Goal: Check status: Check status

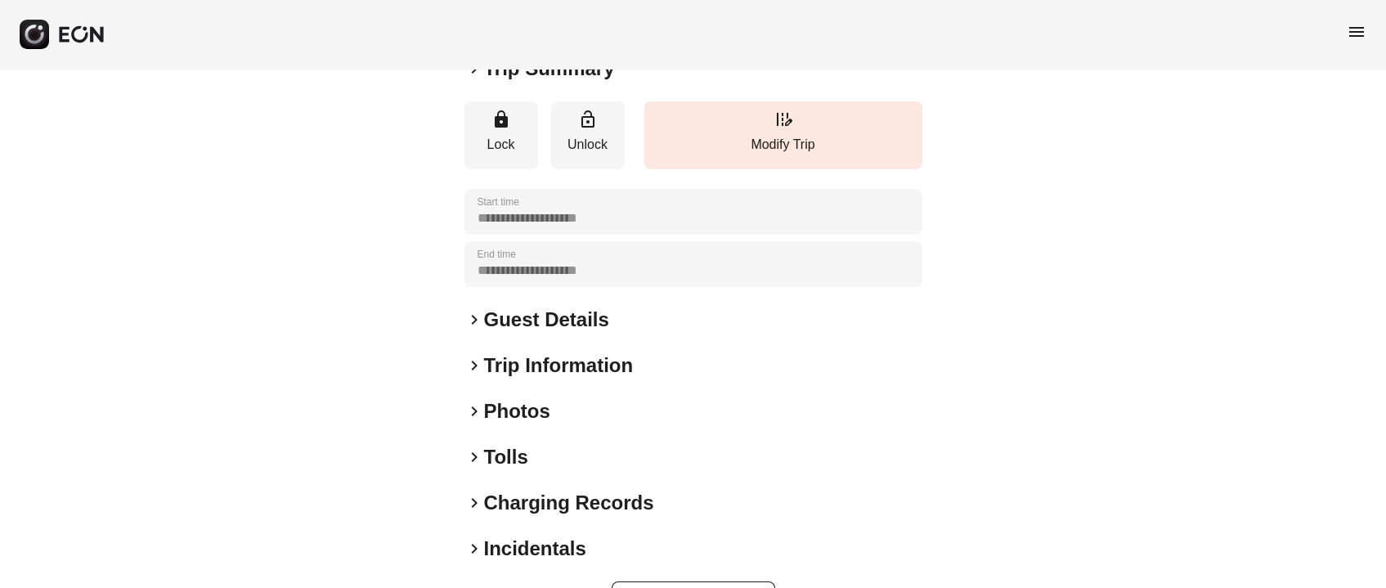
scroll to position [227, 0]
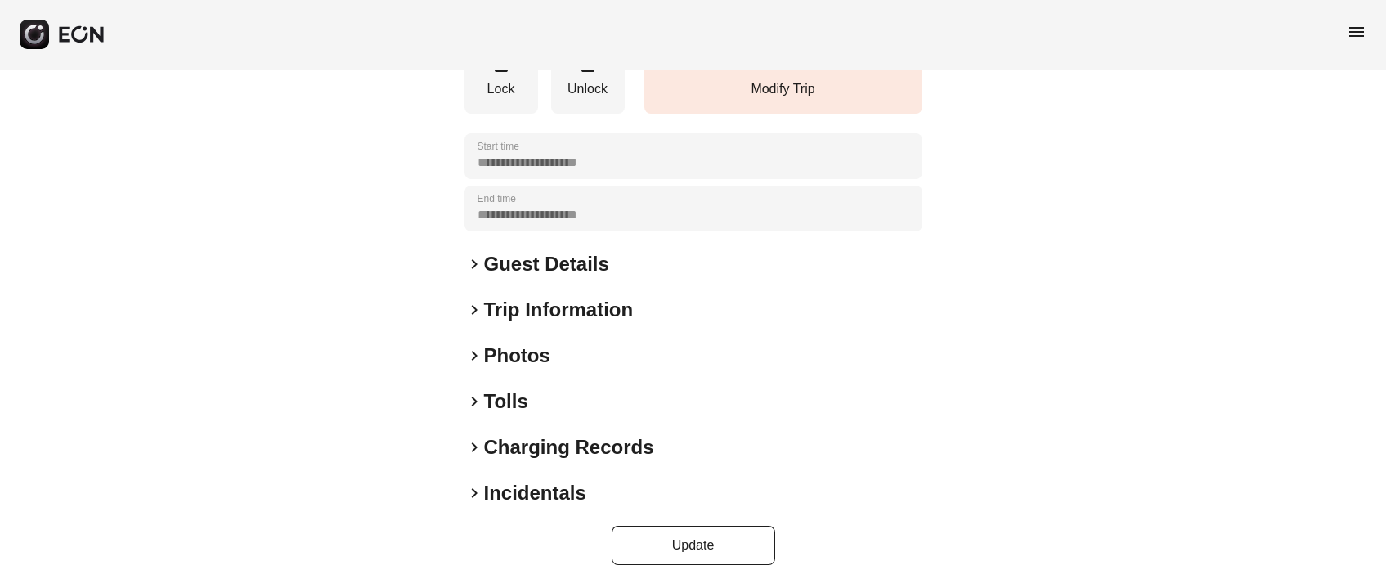
click at [528, 358] on h2 "Photos" at bounding box center [517, 355] width 66 height 26
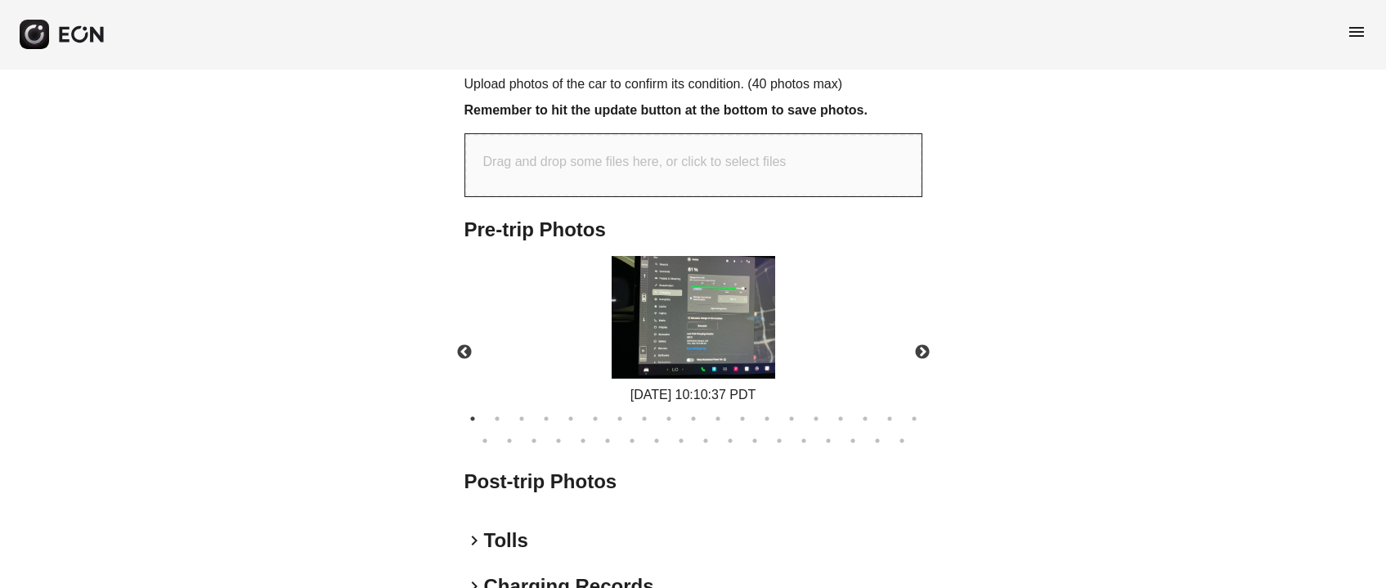
scroll to position [595, 0]
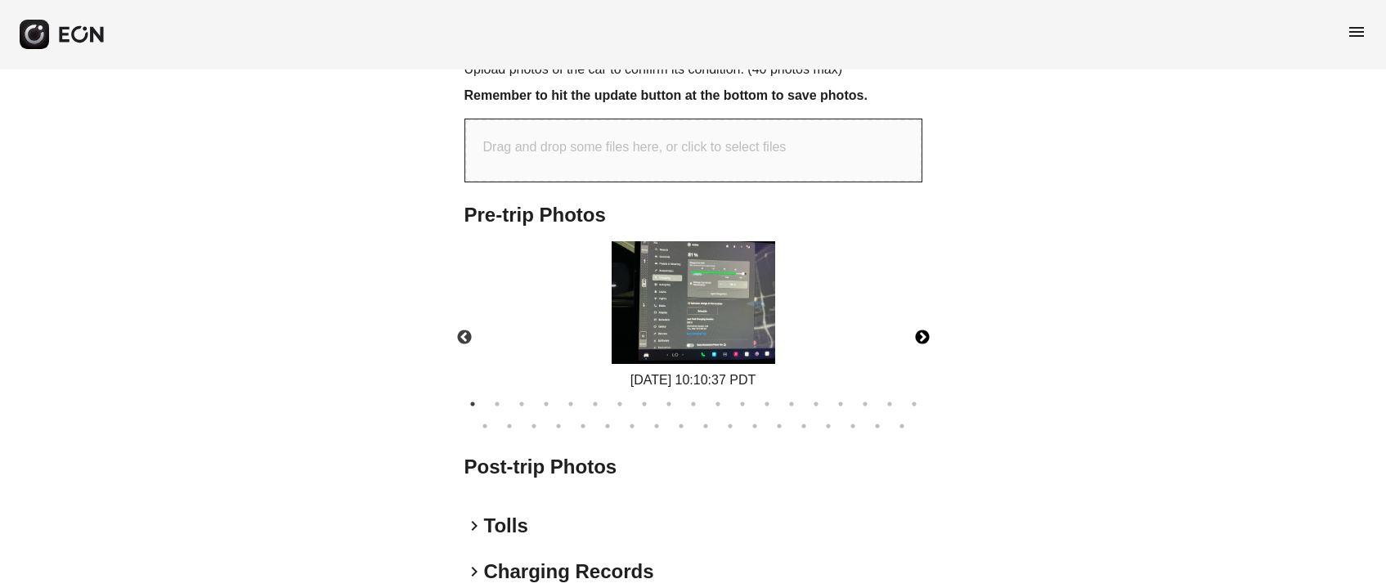
click at [925, 336] on button "Next" at bounding box center [921, 337] width 57 height 57
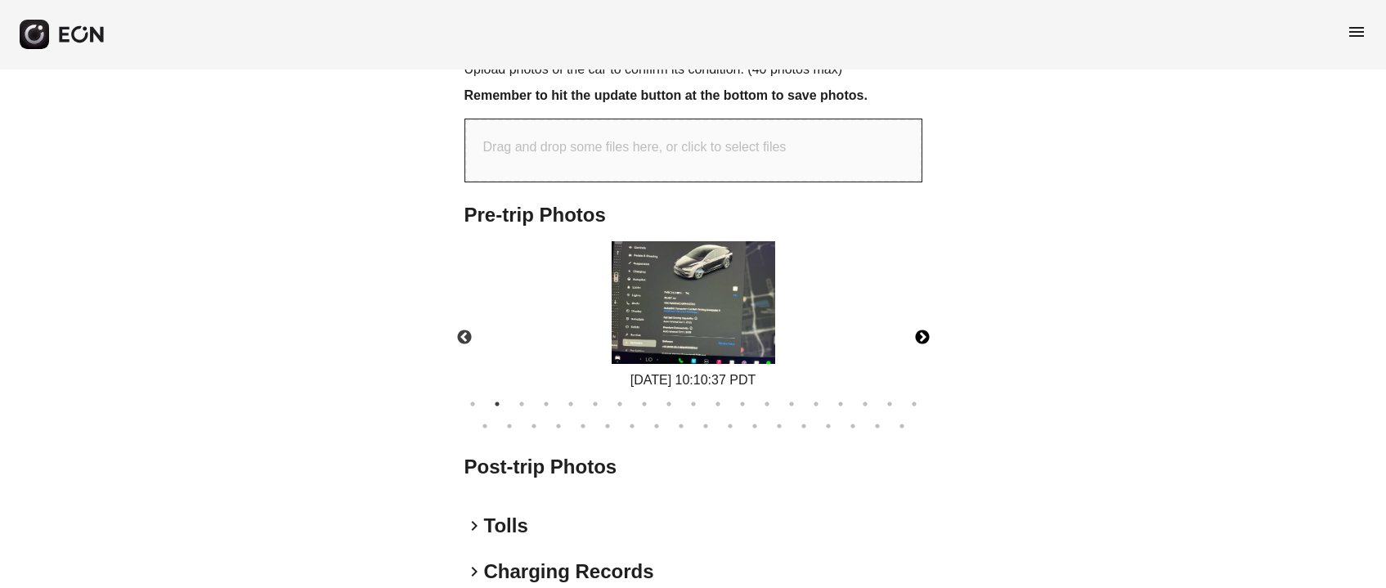
click at [925, 336] on button "Next" at bounding box center [921, 337] width 57 height 57
click at [924, 336] on button "Next" at bounding box center [921, 337] width 57 height 57
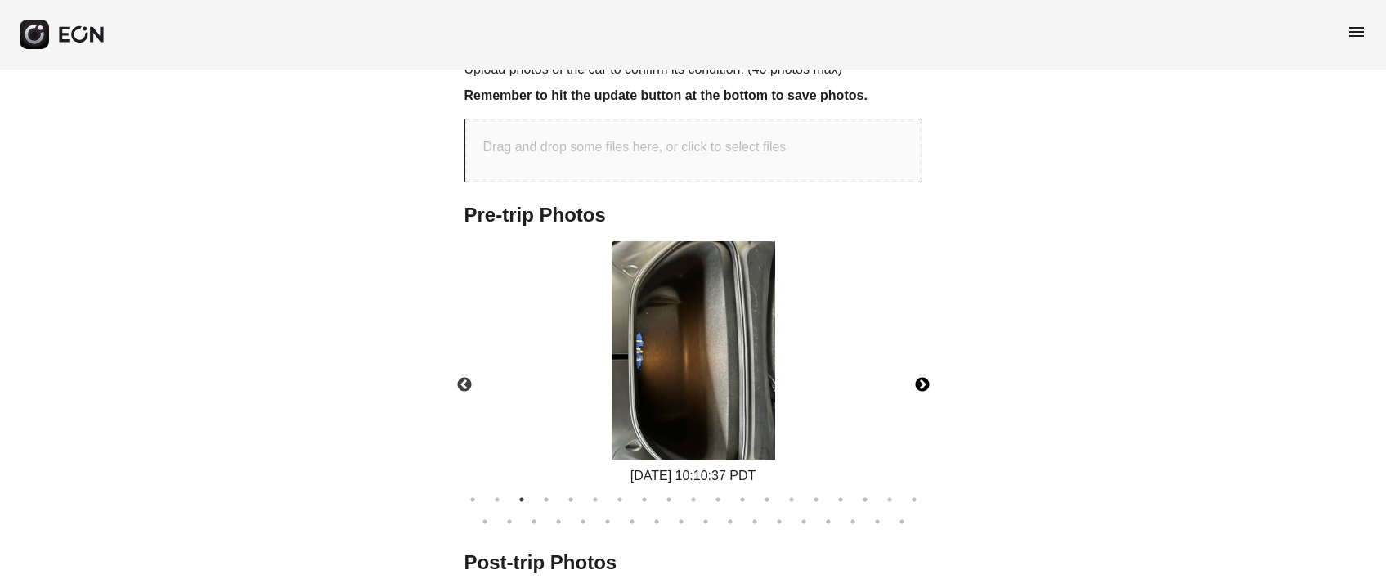
click at [924, 356] on button "Next" at bounding box center [921, 384] width 57 height 57
click at [923, 356] on button "Next" at bounding box center [921, 384] width 57 height 57
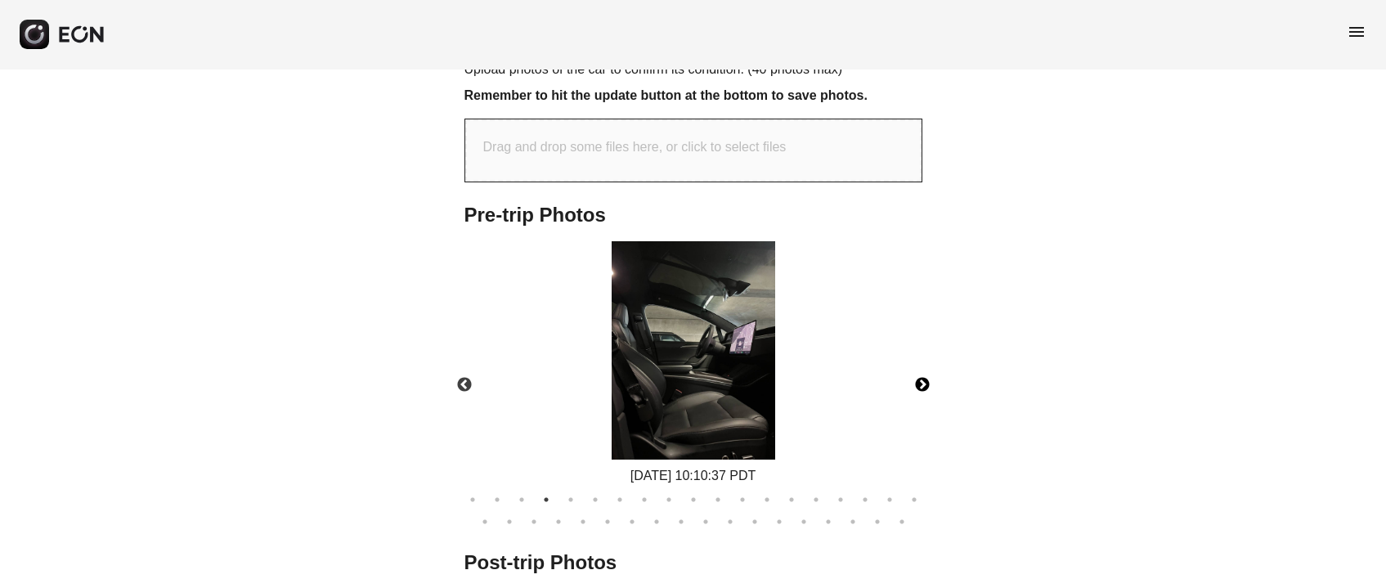
click at [923, 356] on button "Next" at bounding box center [921, 384] width 57 height 57
click at [923, 336] on div "[DATE] 10:10:37 PDT" at bounding box center [693, 363] width 486 height 244
click at [918, 383] on button "Next" at bounding box center [921, 384] width 57 height 57
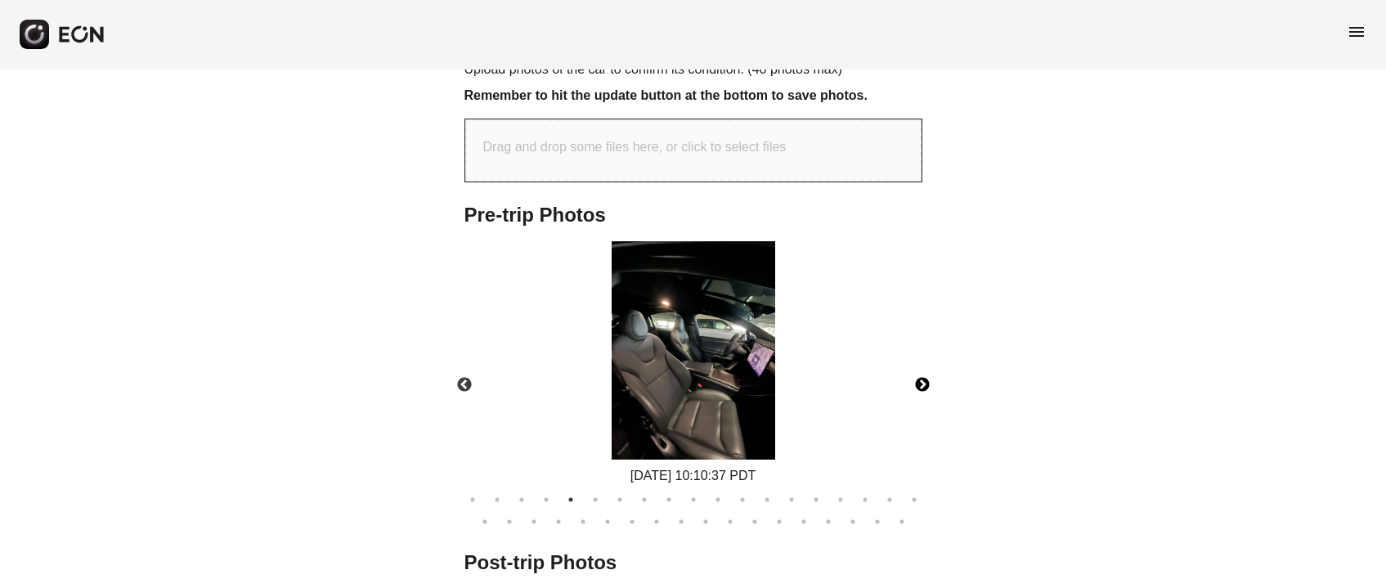
click at [918, 383] on button "Next" at bounding box center [921, 384] width 57 height 57
click at [656, 517] on button "27" at bounding box center [656, 521] width 16 height 16
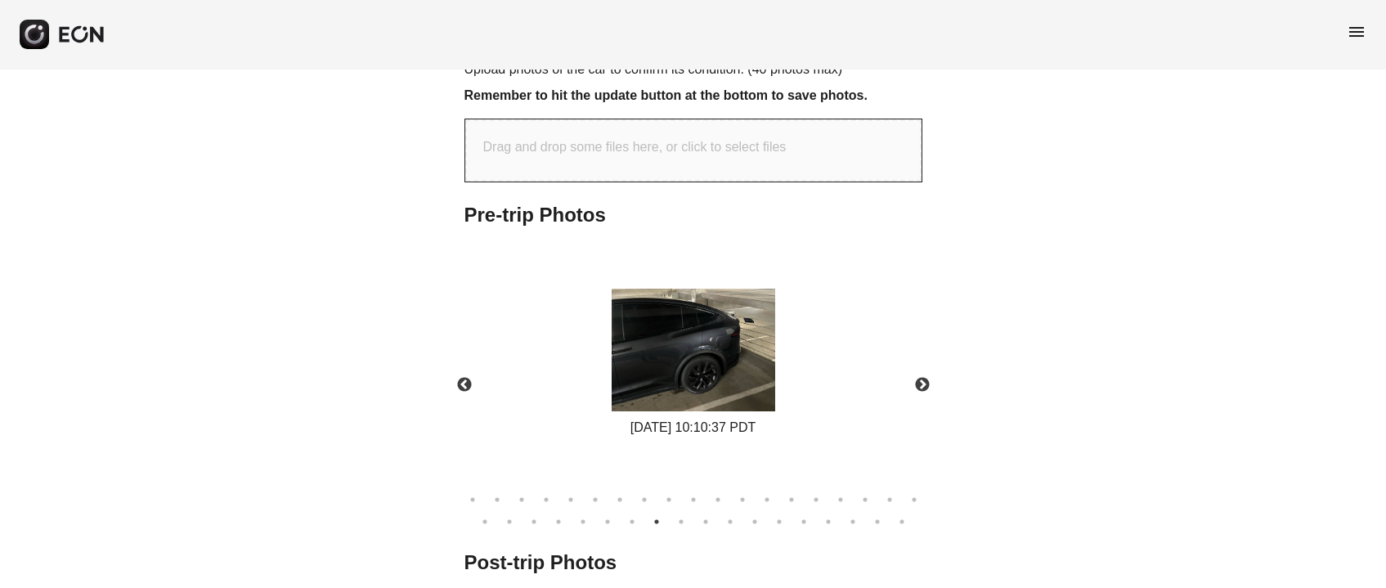
click at [842, 523] on ul "1 2 3 4 5 6 7 8 9 10 11 12 13 14 15 16 17 18 19 20 21 22 23 24 25 26 27 28 29 3…" at bounding box center [693, 508] width 474 height 44
click at [850, 520] on button "35" at bounding box center [852, 521] width 16 height 16
